Goal: Book appointment/travel/reservation

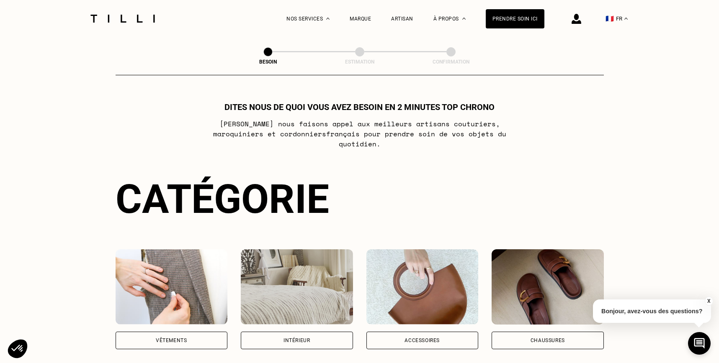
click at [169, 338] on div "Vêtements" at bounding box center [171, 340] width 31 height 5
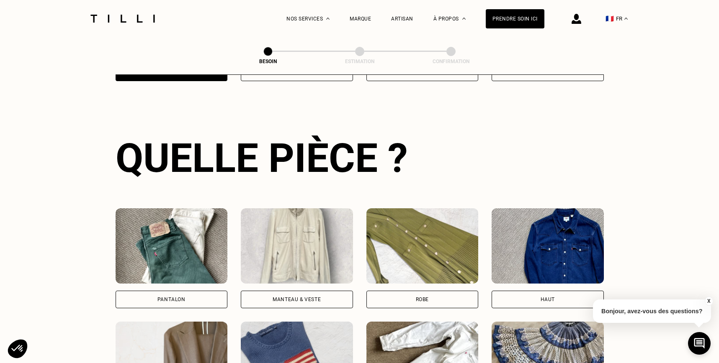
scroll to position [273, 0]
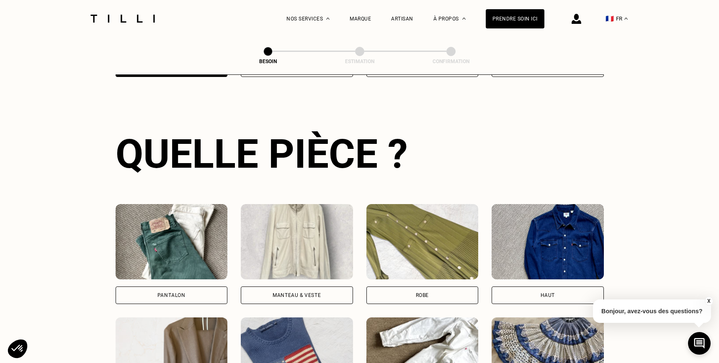
click at [414, 287] on div "Robe" at bounding box center [422, 296] width 112 height 18
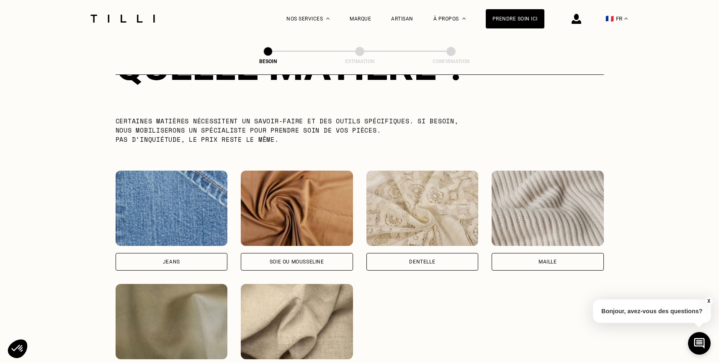
scroll to position [831, 0]
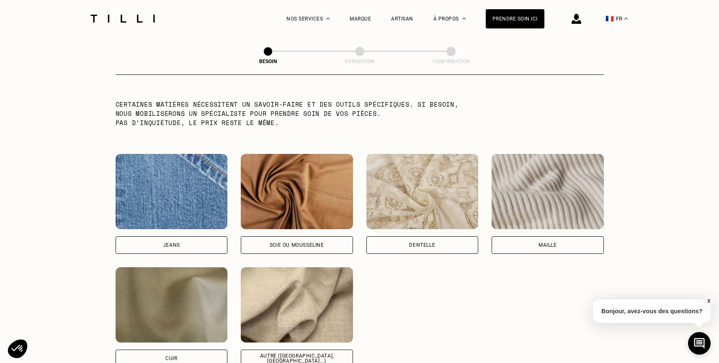
click at [302, 354] on div "Autre ([GEOGRAPHIC_DATA], [GEOGRAPHIC_DATA]...)" at bounding box center [297, 359] width 98 height 10
select select "FR"
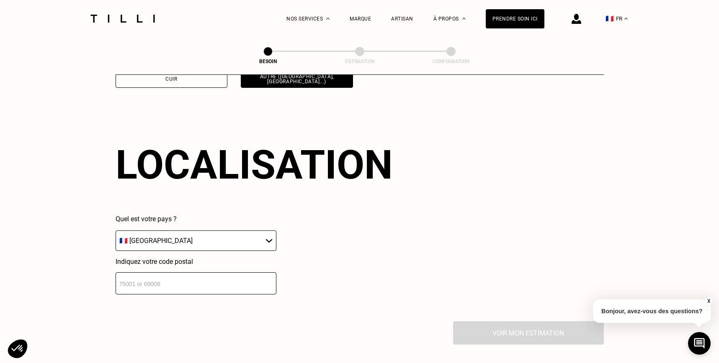
scroll to position [1123, 0]
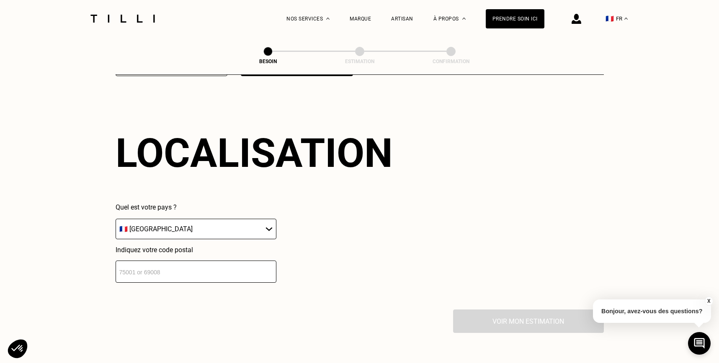
click at [265, 265] on input "number" at bounding box center [196, 272] width 161 height 22
type input "75009"
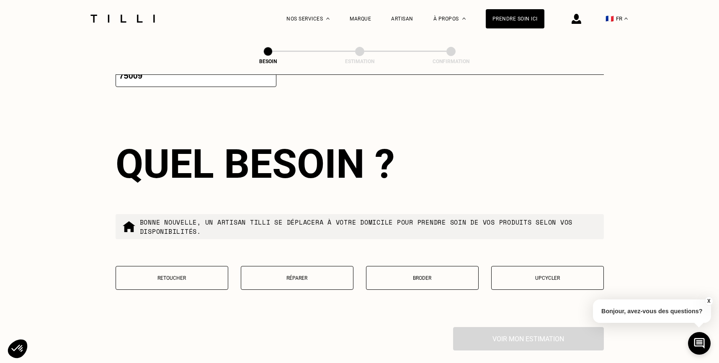
scroll to position [1330, 0]
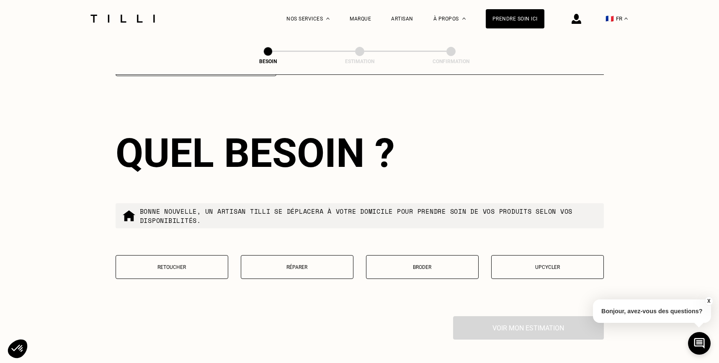
click at [164, 265] on p "Retoucher" at bounding box center [171, 268] width 103 height 6
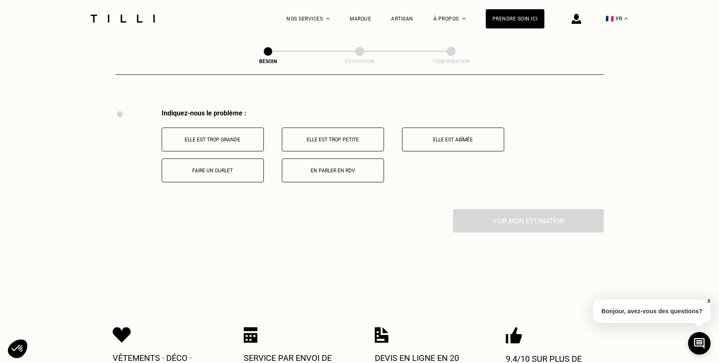
scroll to position [1544, 0]
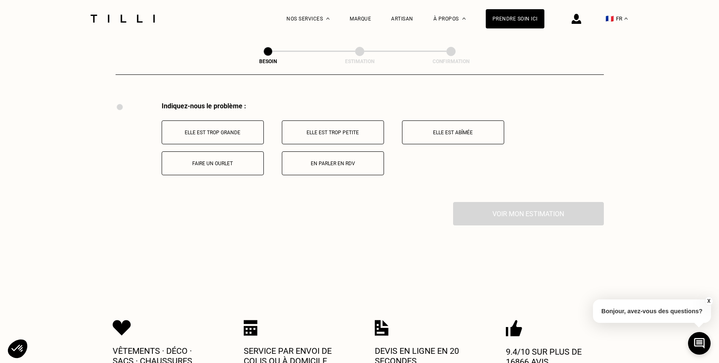
click at [221, 161] on p "Faire un ourlet" at bounding box center [212, 164] width 93 height 6
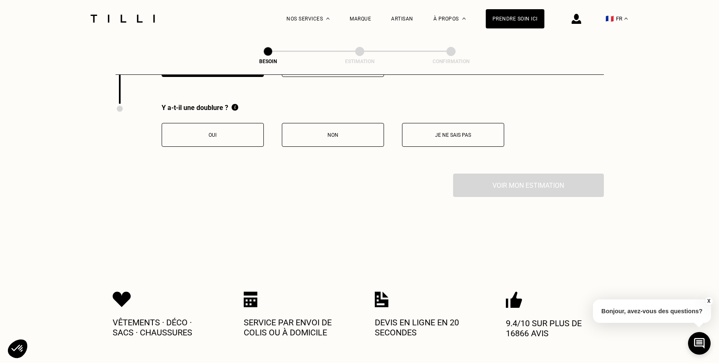
scroll to position [1644, 0]
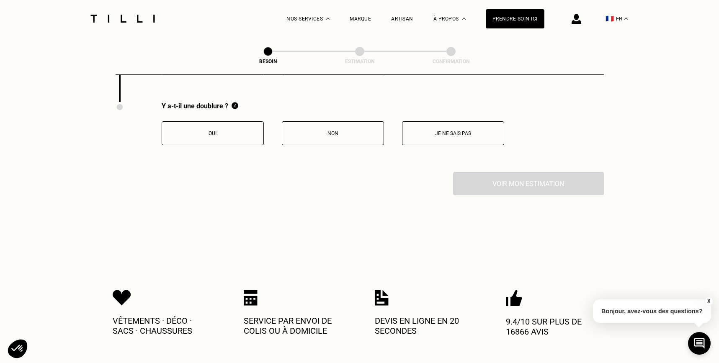
click at [337, 131] on p "Non" at bounding box center [332, 134] width 93 height 6
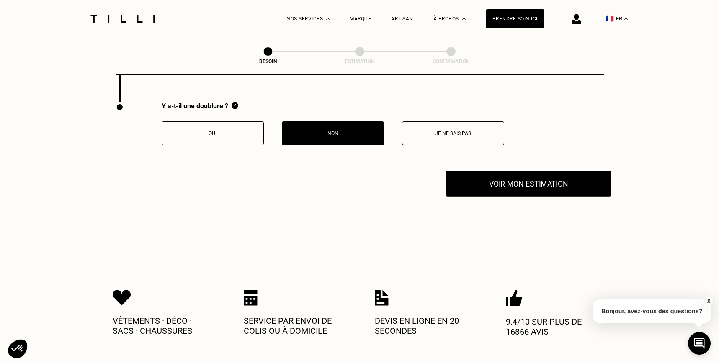
click at [527, 171] on button "Voir mon estimation" at bounding box center [528, 184] width 166 height 26
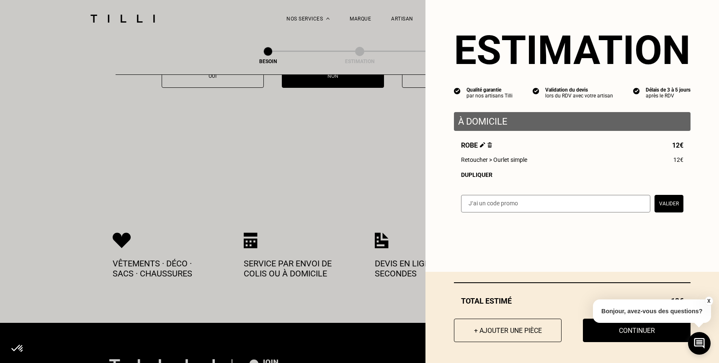
scroll to position [1635, 0]
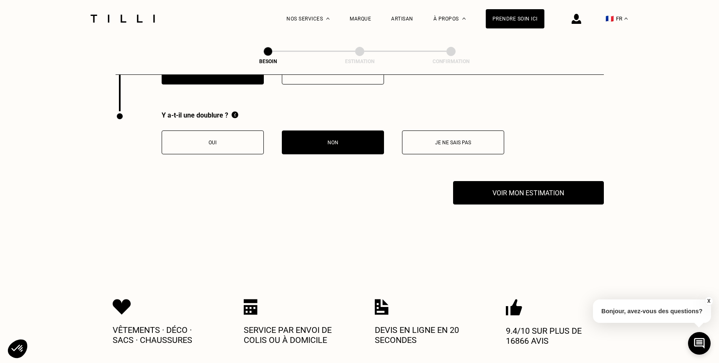
click at [206, 140] on p "Oui" at bounding box center [212, 143] width 93 height 6
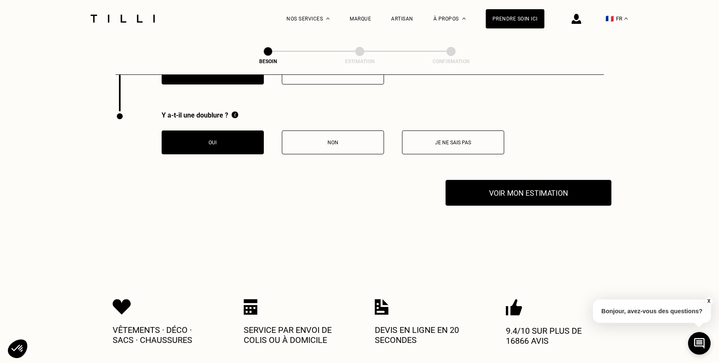
click at [501, 184] on button "Voir mon estimation" at bounding box center [528, 193] width 166 height 26
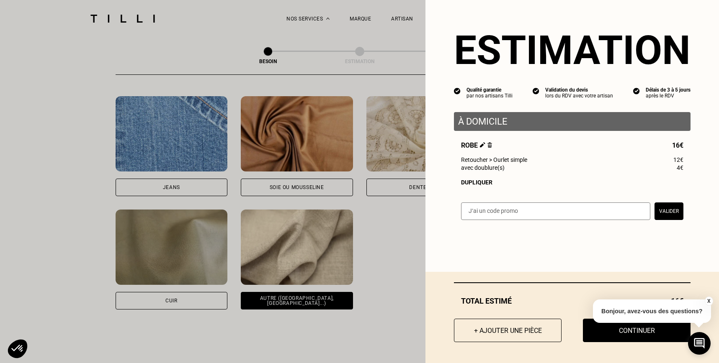
scroll to position [887, 0]
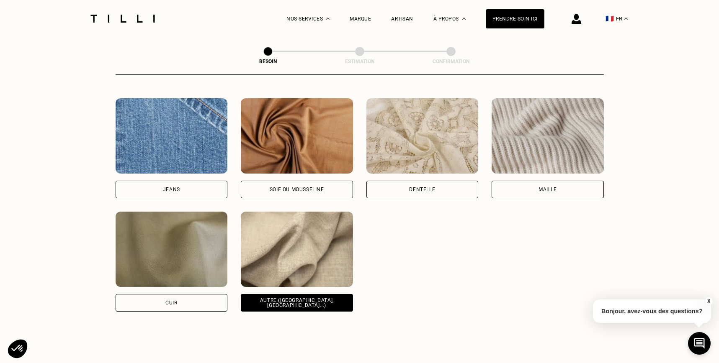
click at [291, 187] on div "Soie ou mousseline" at bounding box center [297, 189] width 54 height 5
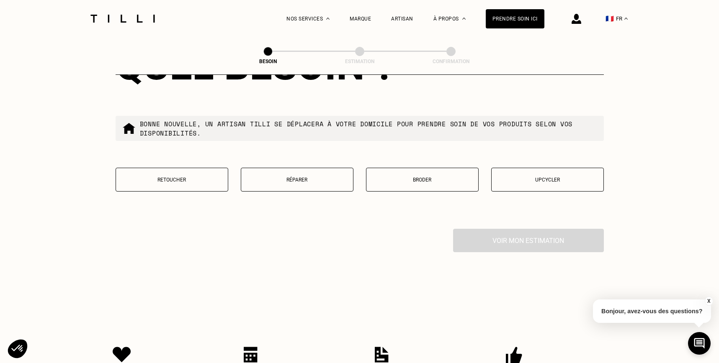
scroll to position [1418, 0]
click at [184, 177] on p "Retoucher" at bounding box center [171, 180] width 103 height 6
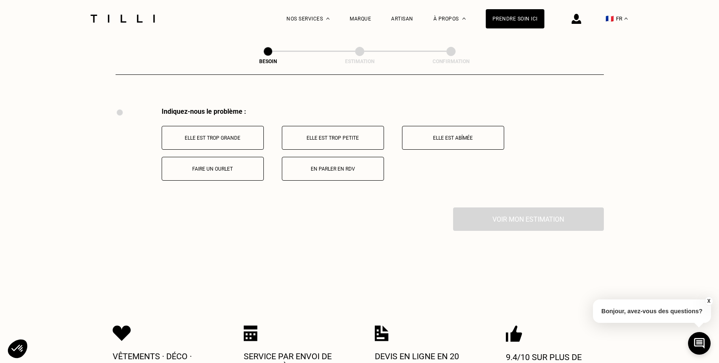
scroll to position [1544, 0]
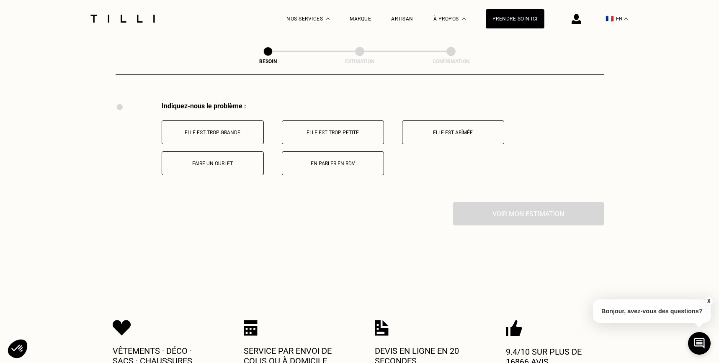
click at [210, 161] on p "Faire un ourlet" at bounding box center [212, 164] width 93 height 6
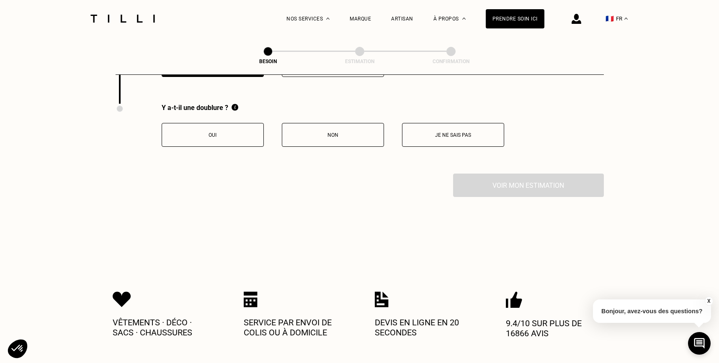
scroll to position [1644, 0]
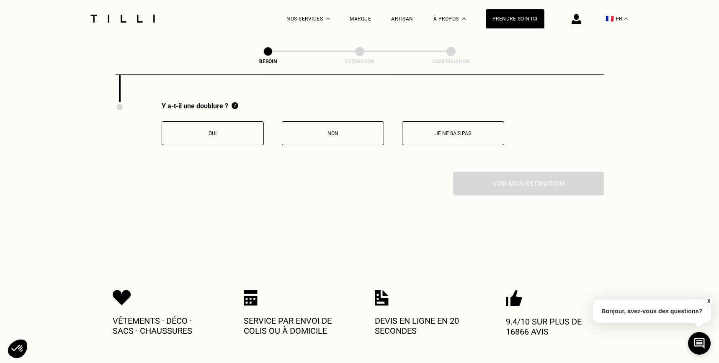
click at [217, 121] on button "Oui" at bounding box center [213, 133] width 102 height 24
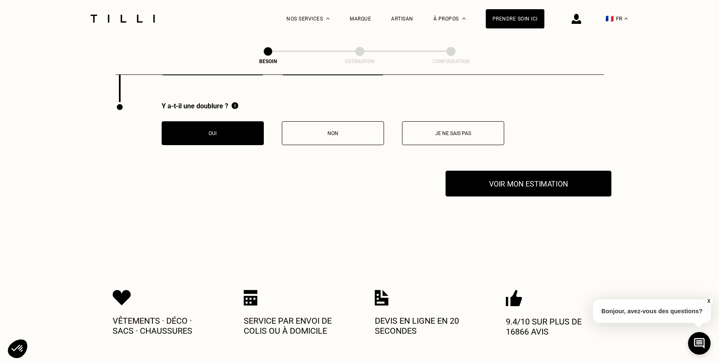
click at [528, 172] on button "Voir mon estimation" at bounding box center [528, 184] width 166 height 26
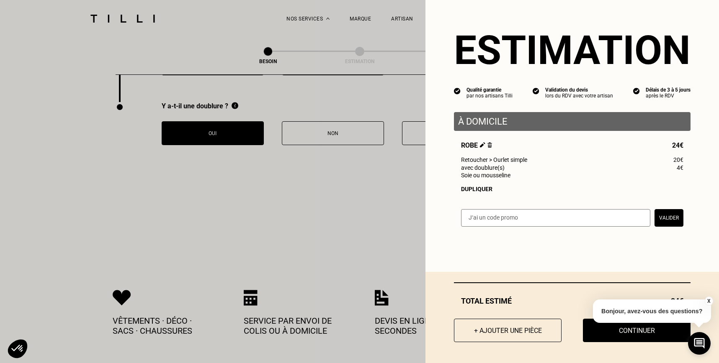
click at [664, 220] on button "Valider" at bounding box center [668, 218] width 29 height 18
